Goal: Check status

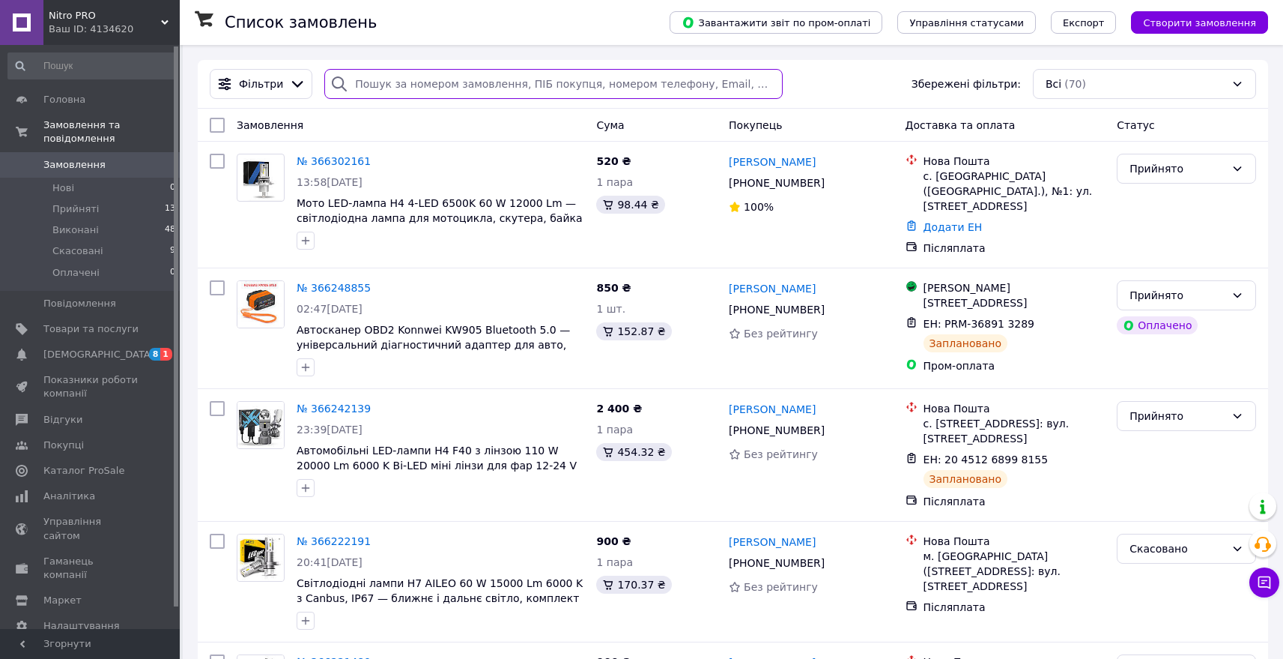
click at [405, 85] on input "search" at bounding box center [553, 84] width 458 height 30
paste input "0996308554"
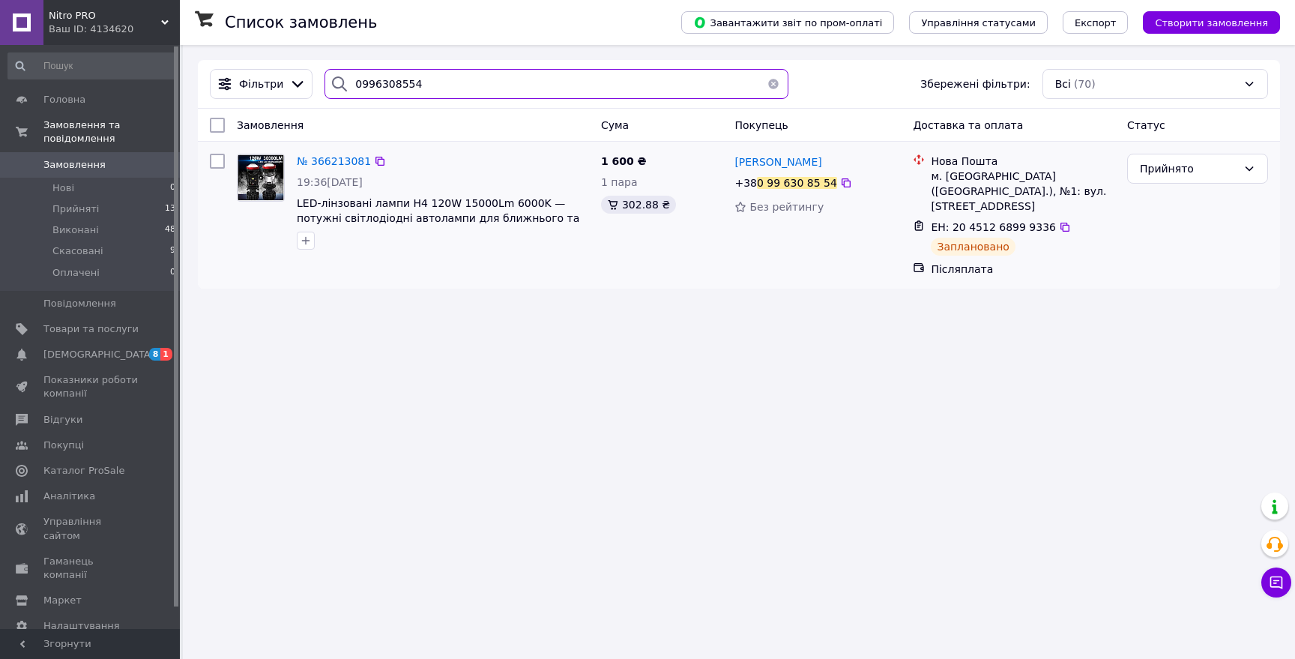
type input "0996308554"
drag, startPoint x: 943, startPoint y: 211, endPoint x: 1030, endPoint y: 211, distance: 86.9
click at [1030, 221] on span "ЕН: 20 4512 6899 9336" at bounding box center [992, 227] width 125 height 12
click at [1047, 221] on span "ЕН: 20 4512 6899 9336" at bounding box center [992, 227] width 125 height 12
drag, startPoint x: 1049, startPoint y: 213, endPoint x: 921, endPoint y: 205, distance: 128.4
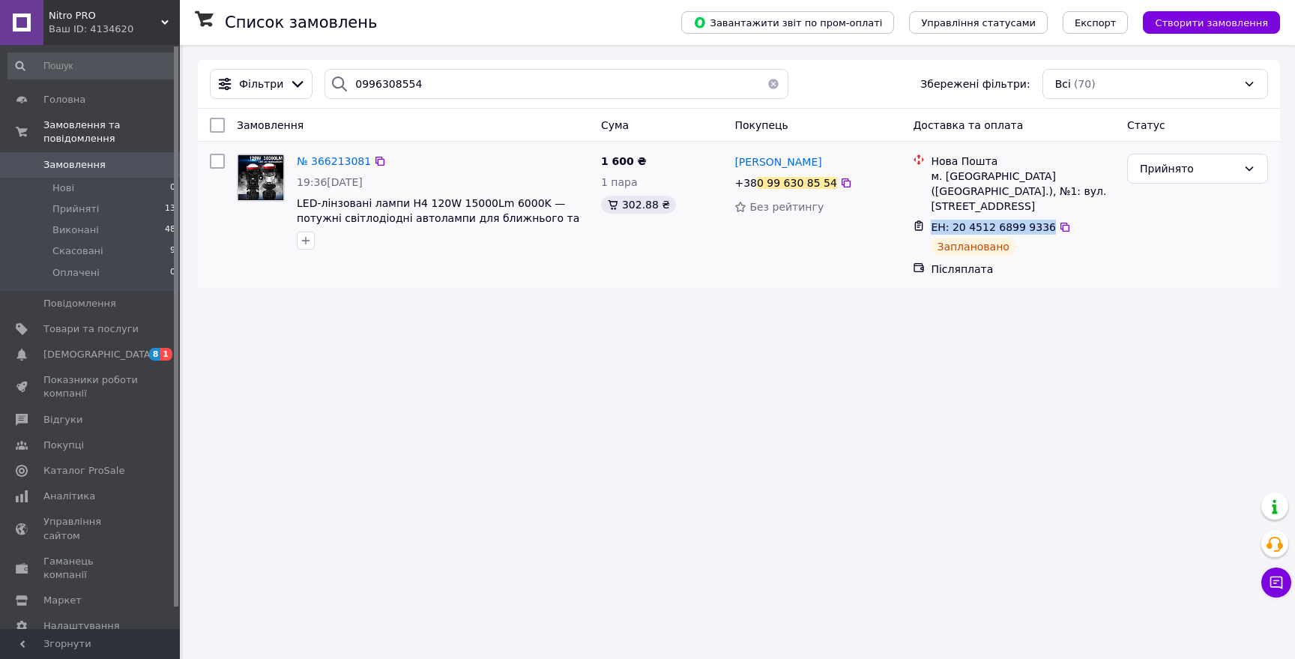
click at [921, 217] on div "ЕН: 20 4512 6899 9336 Заплановано" at bounding box center [1013, 238] width 208 height 42
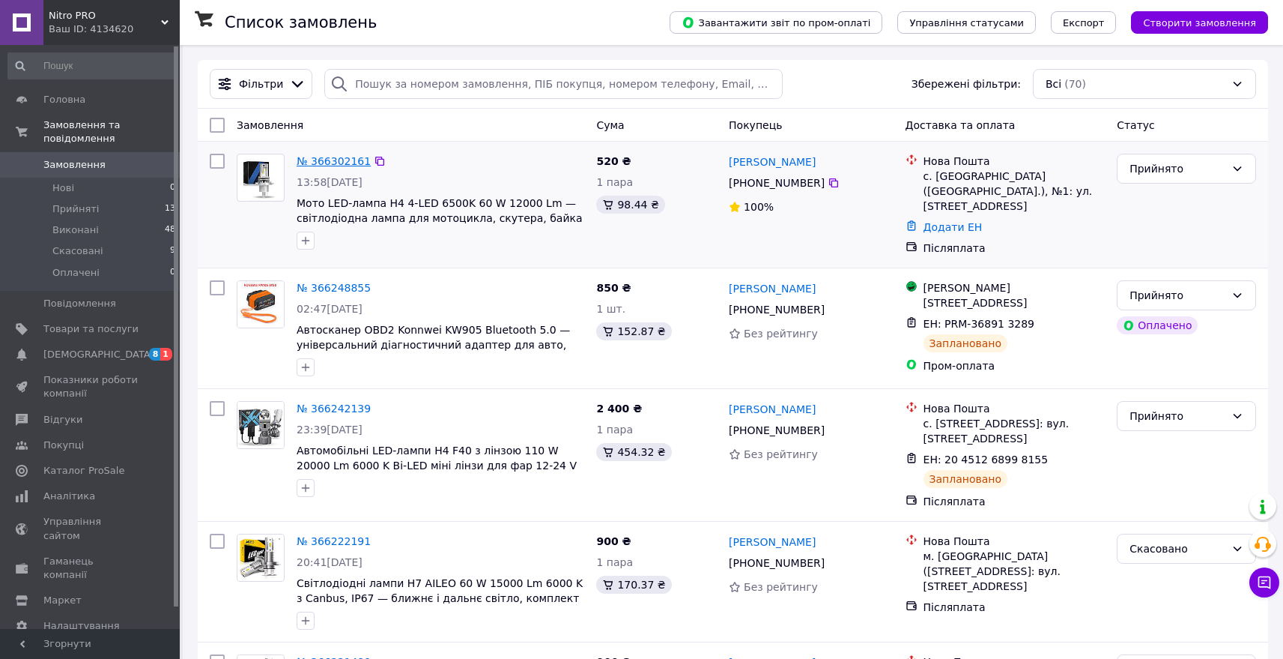
click at [336, 161] on link "№ 366302161" at bounding box center [334, 161] width 74 height 12
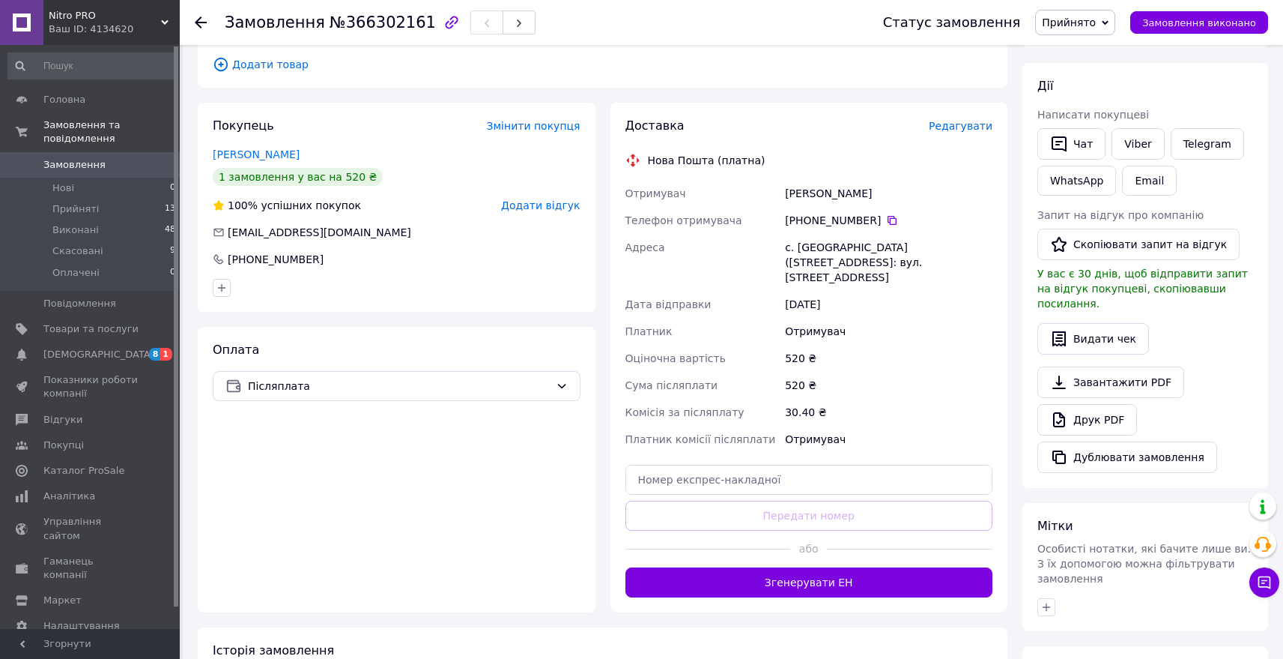
scroll to position [232, 0]
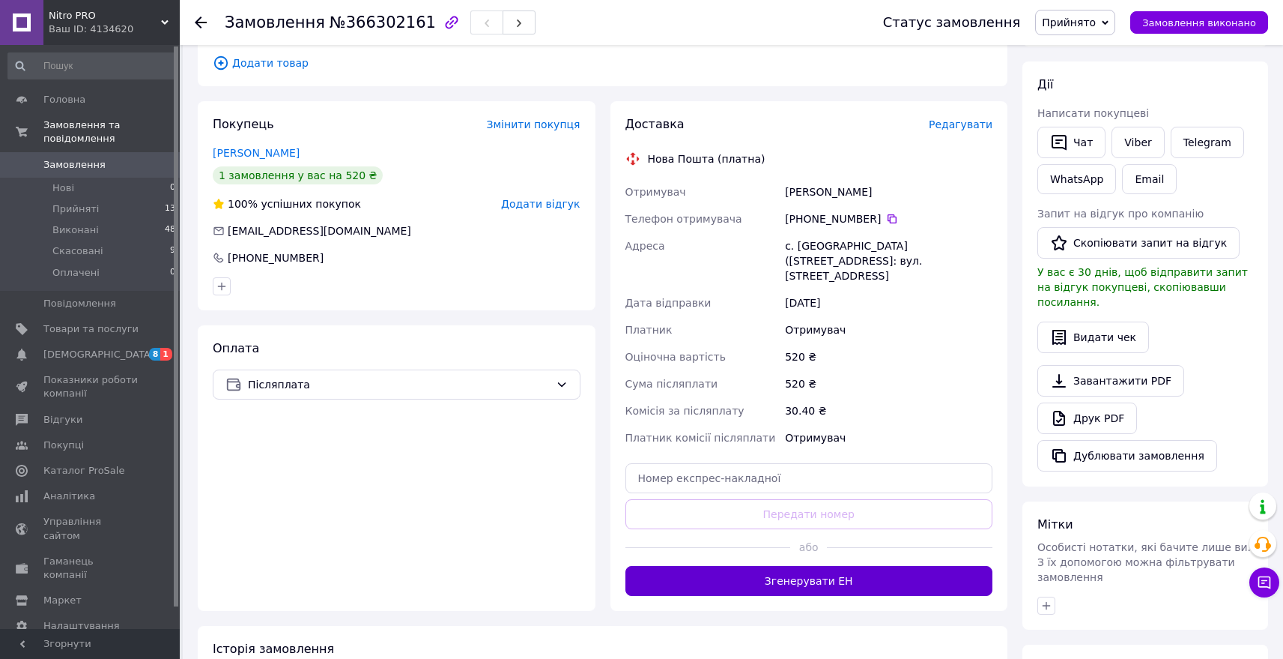
click at [830, 572] on button "Згенерувати ЕН" at bounding box center [810, 581] width 368 height 30
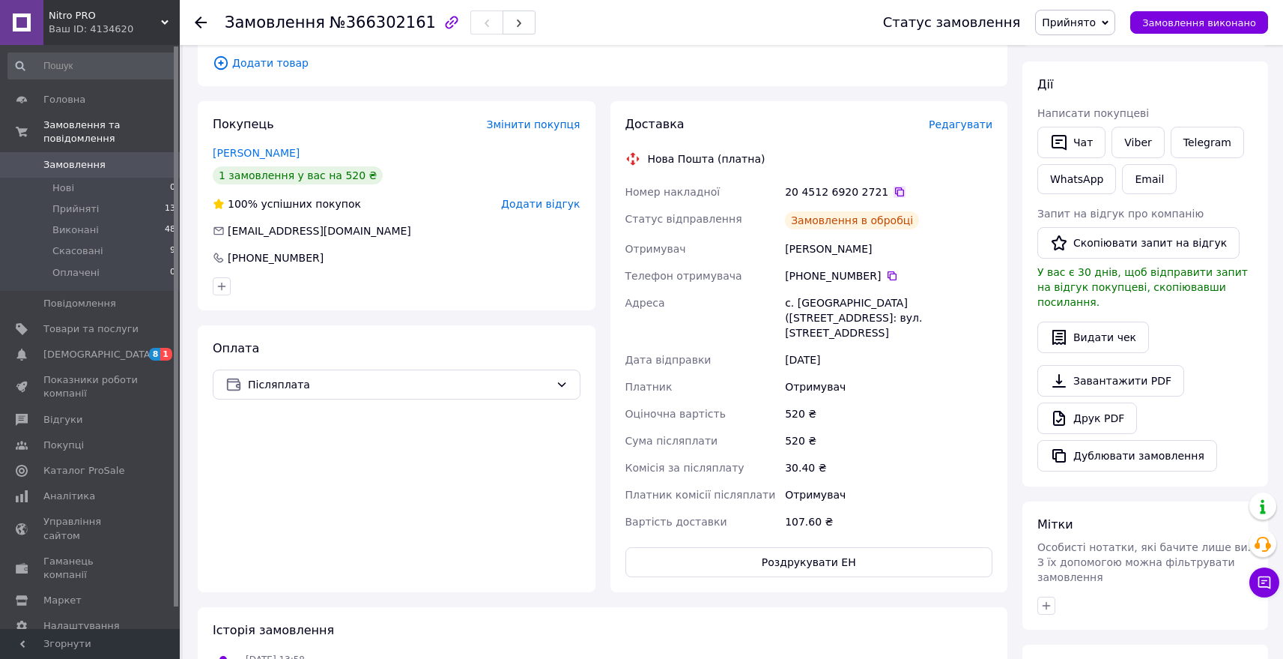
click at [895, 188] on icon at bounding box center [899, 191] width 9 height 9
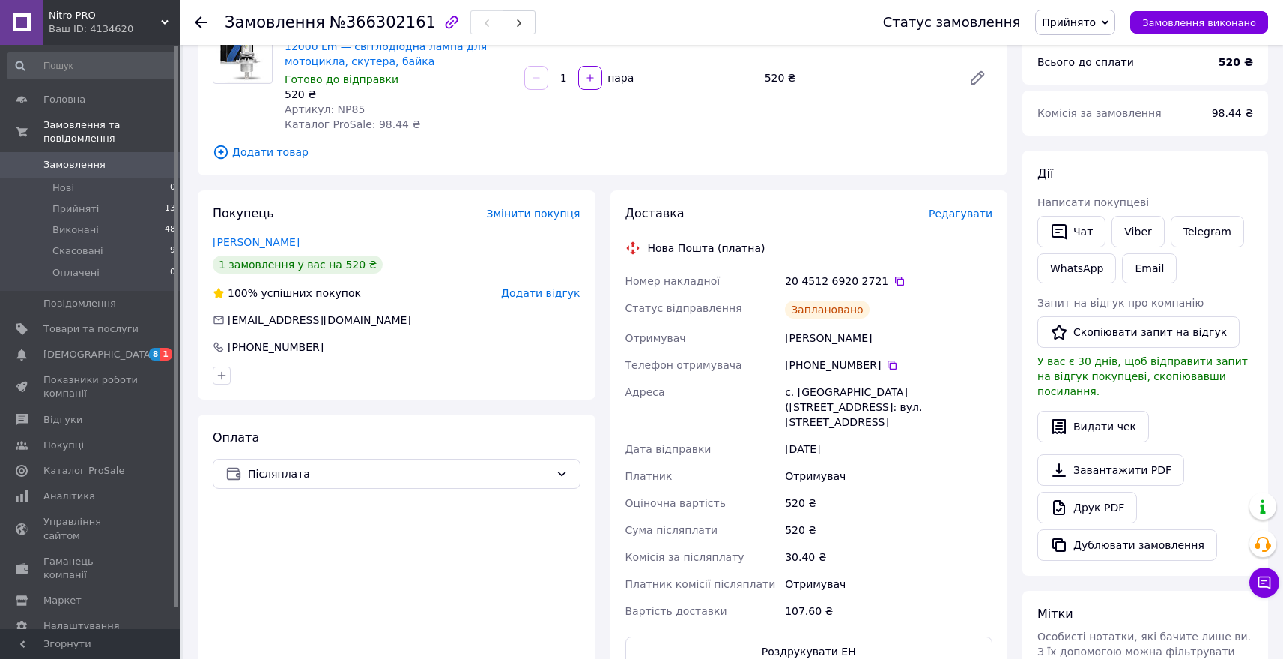
scroll to position [0, 0]
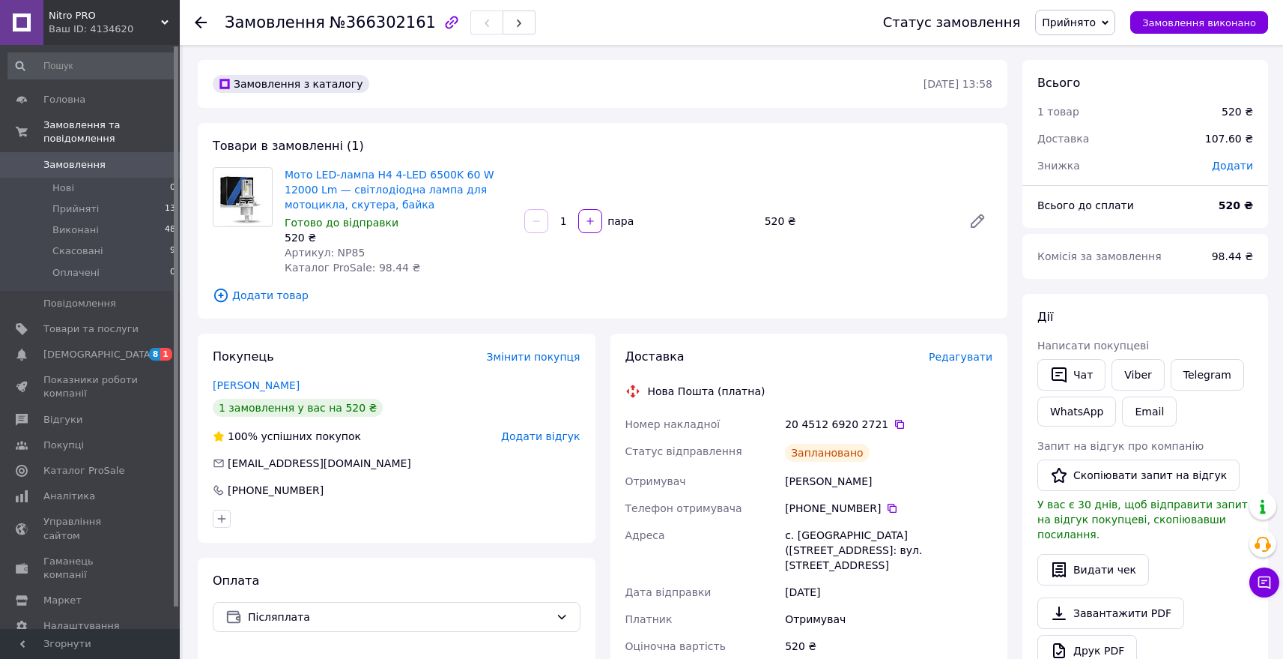
click at [83, 162] on span "Замовлення" at bounding box center [74, 164] width 62 height 13
